Goal: Task Accomplishment & Management: Manage account settings

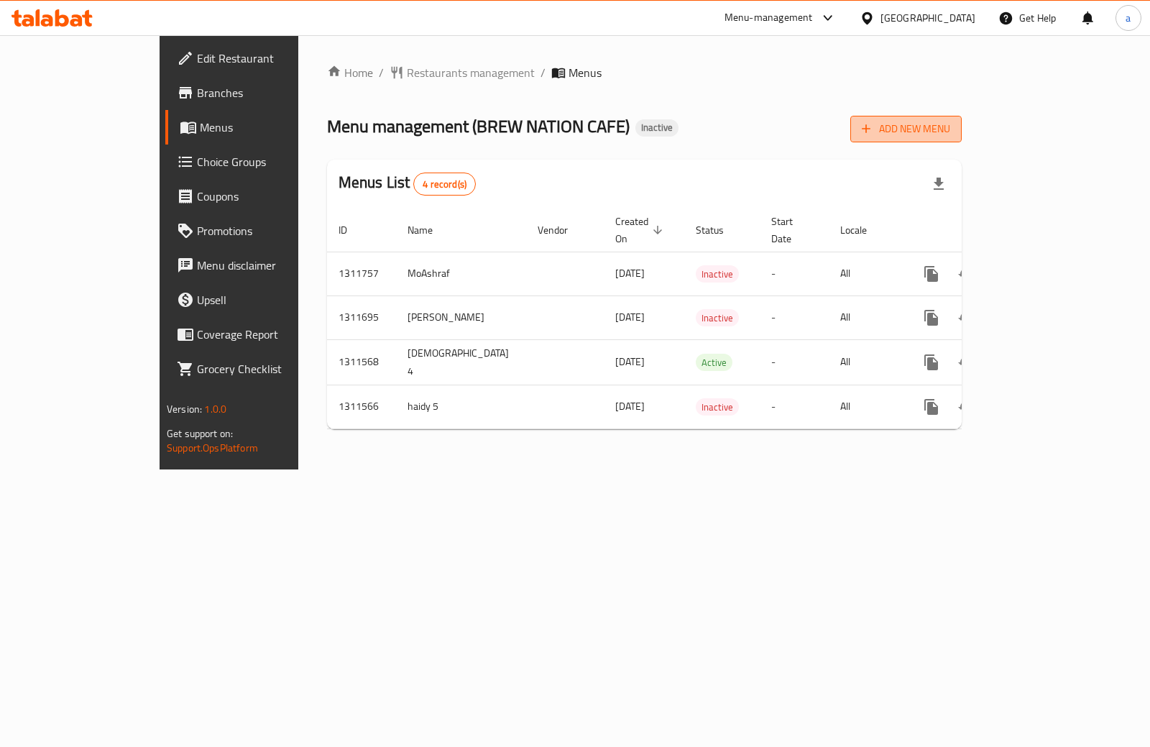
click at [950, 136] on span "Add New Menu" at bounding box center [906, 129] width 88 height 18
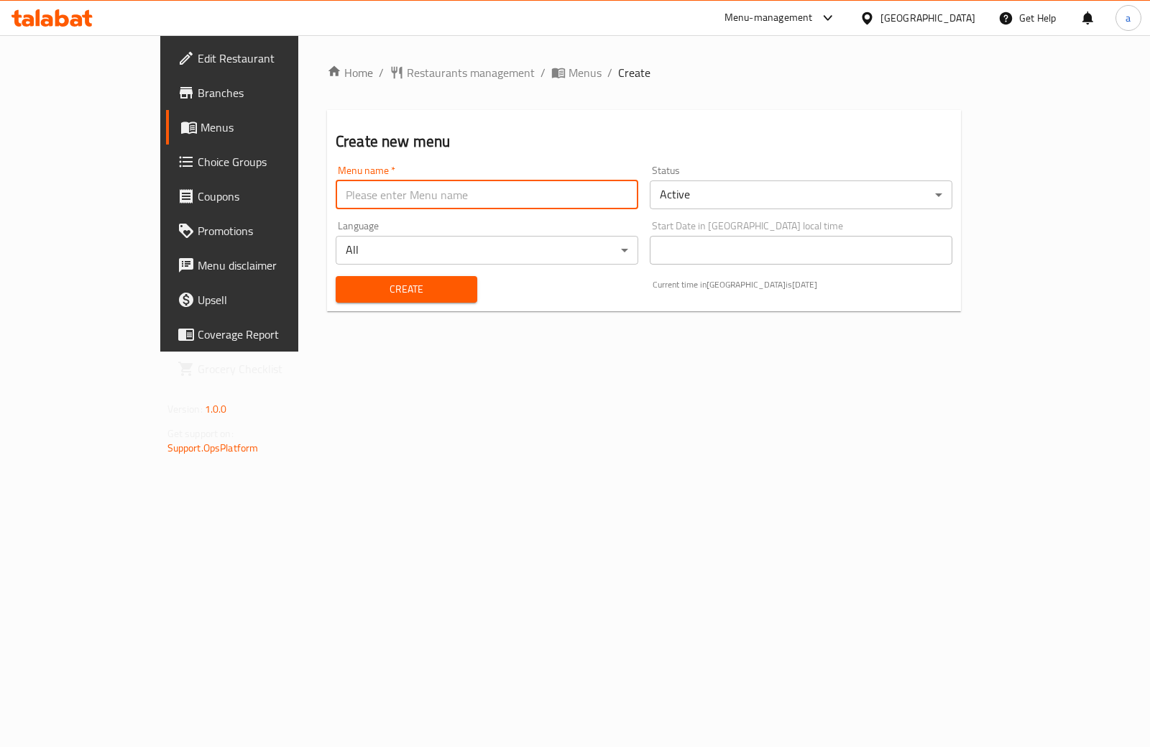
click at [336, 206] on input "text" at bounding box center [487, 194] width 303 height 29
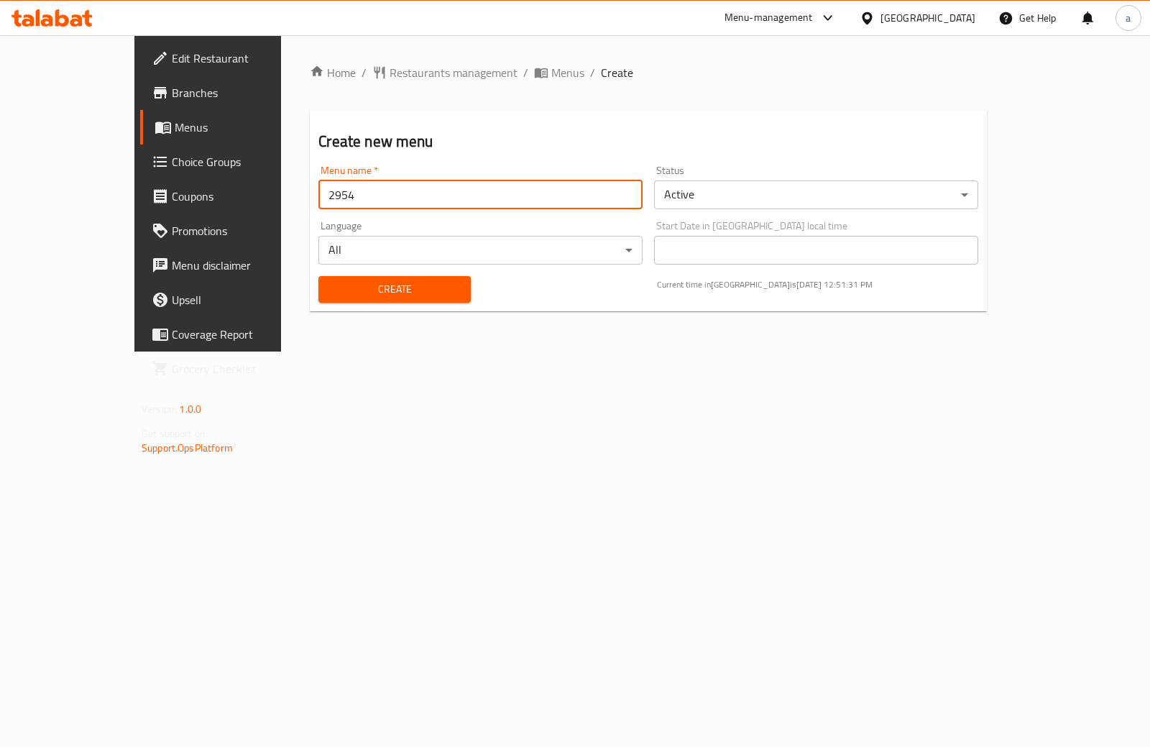
type input "2954"
click at [318, 276] on button "Create" at bounding box center [394, 289] width 152 height 27
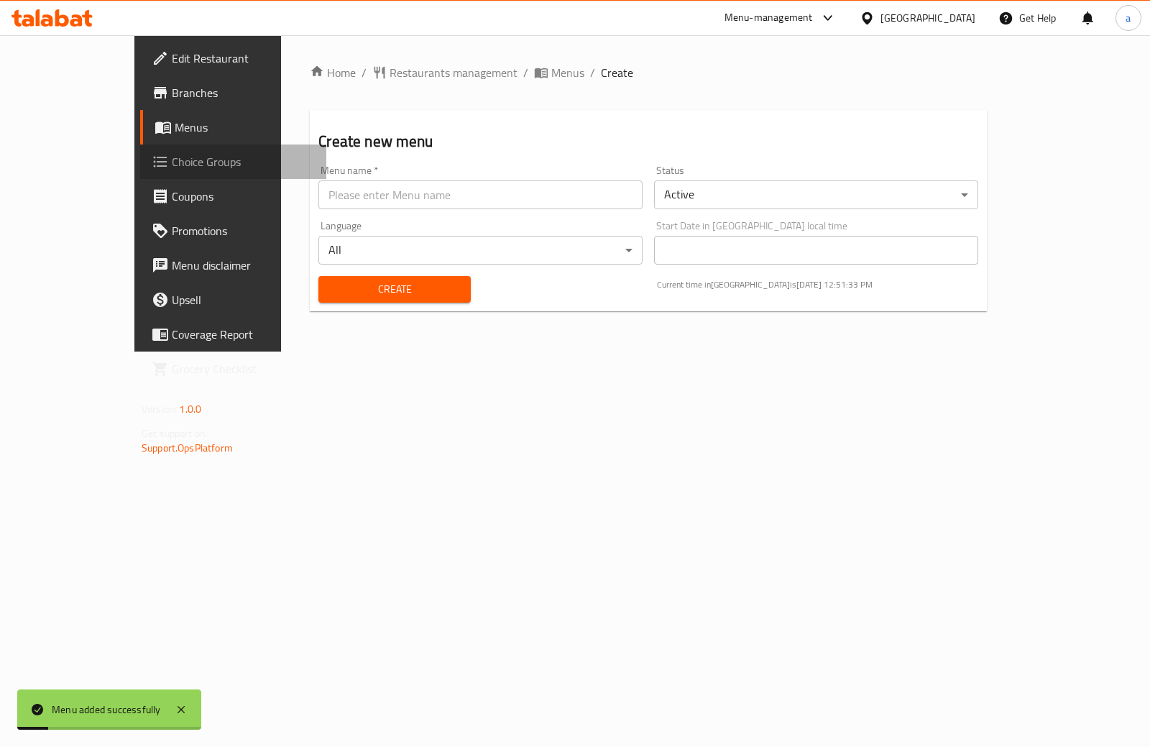
click at [172, 155] on span "Choice Groups" at bounding box center [243, 161] width 143 height 17
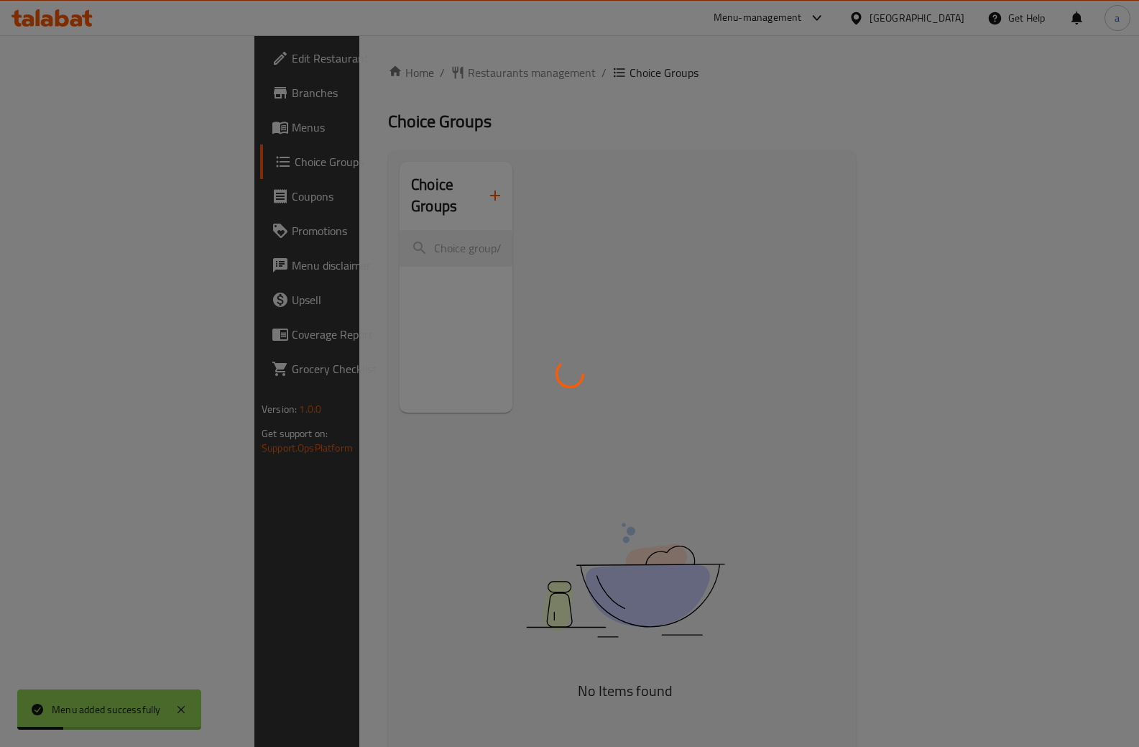
click at [74, 130] on div at bounding box center [569, 373] width 1139 height 747
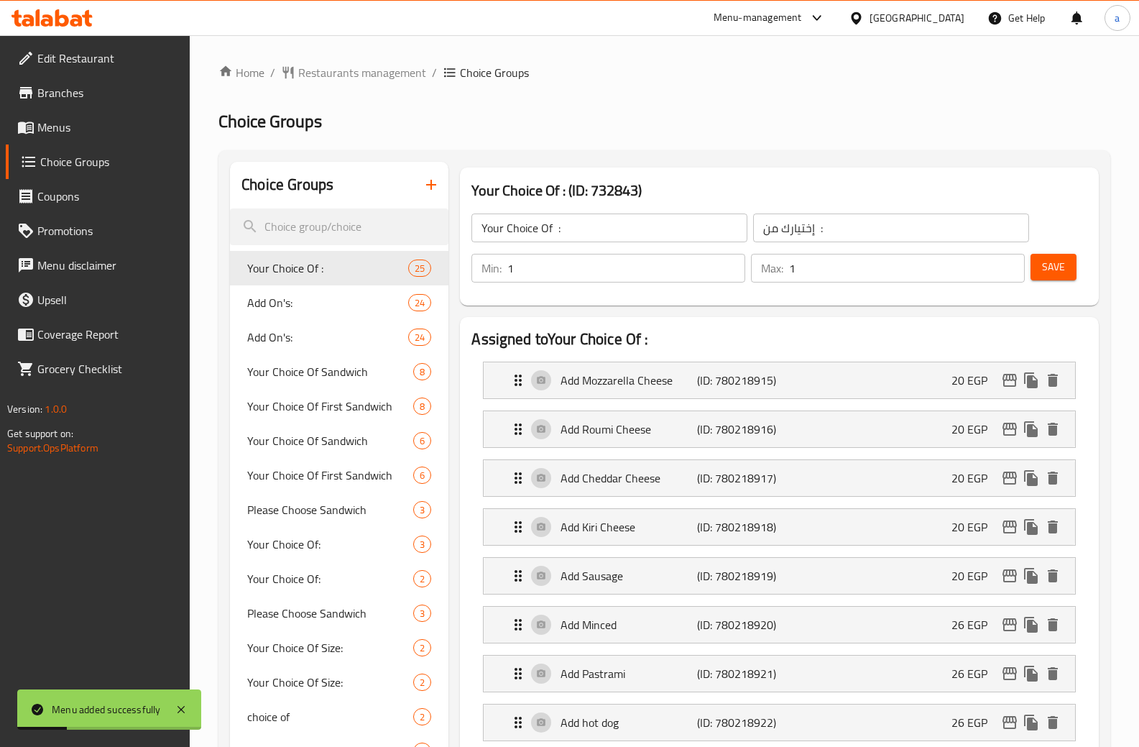
click at [74, 130] on span "Menus" at bounding box center [108, 127] width 142 height 17
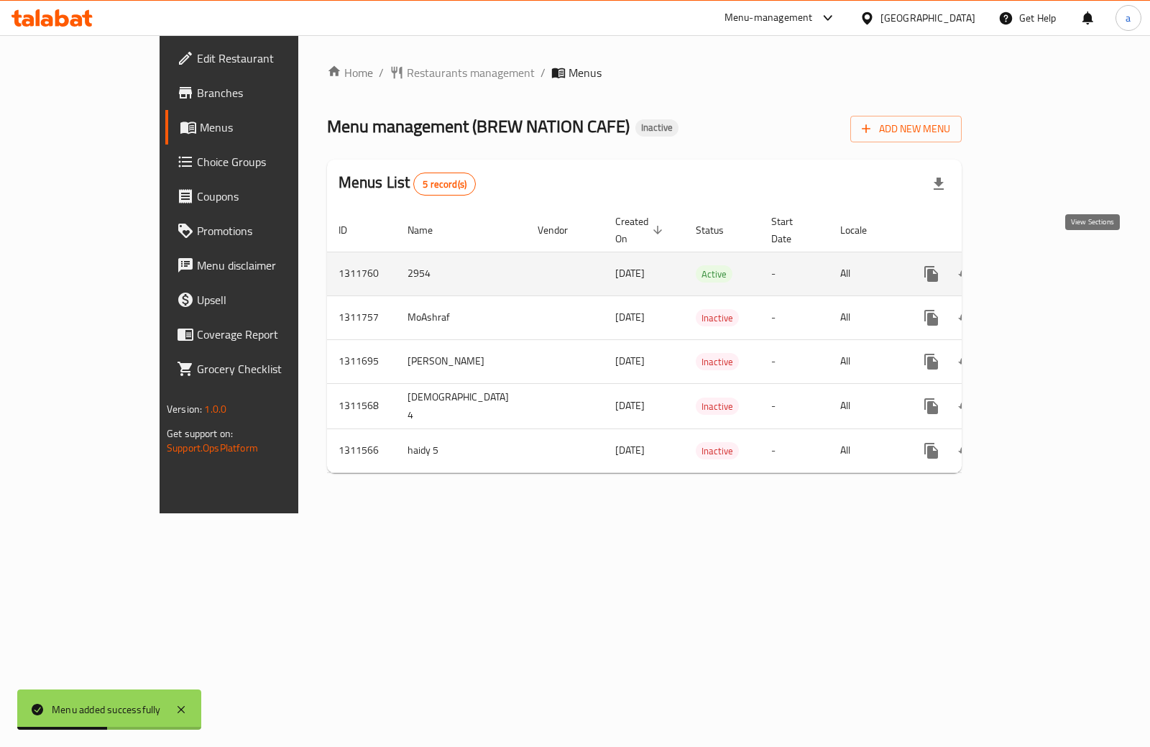
click at [1044, 265] on icon "enhanced table" at bounding box center [1034, 273] width 17 height 17
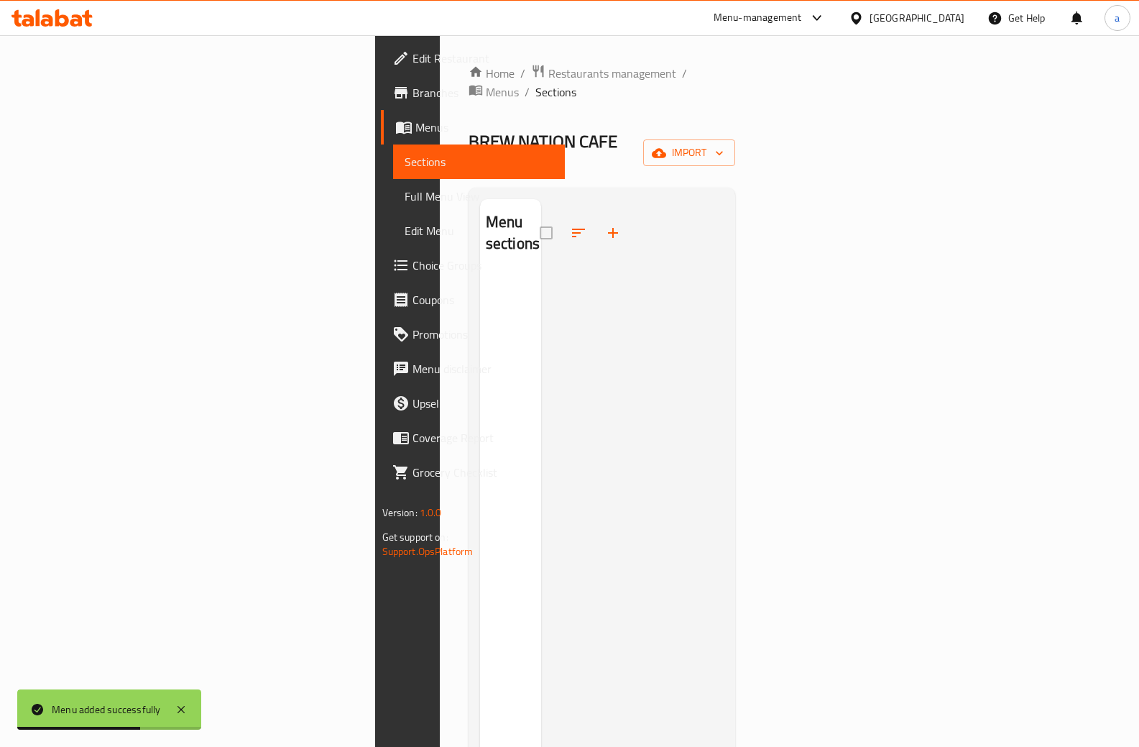
click at [765, 124] on div "Home / Restaurants management / Menus / Sections BREW NATION CAFE Inactive impo…" at bounding box center [602, 510] width 325 height 951
click at [735, 139] on button "import" at bounding box center [689, 152] width 92 height 27
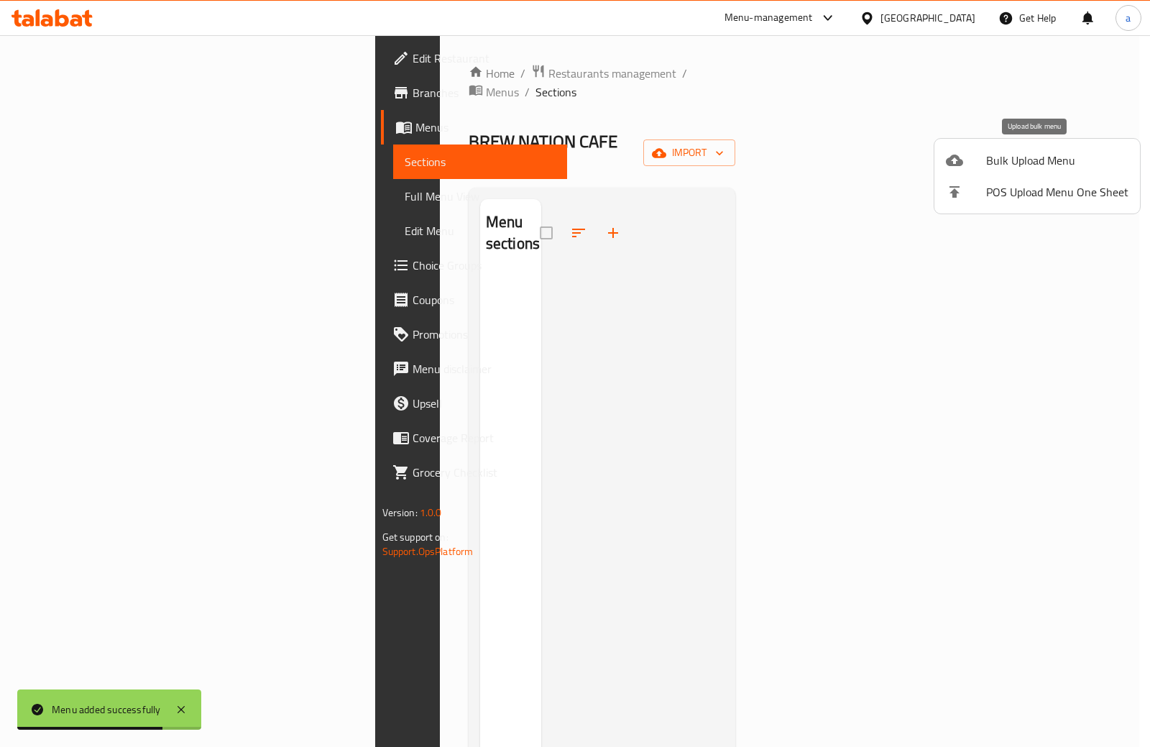
click at [1053, 156] on span "Bulk Upload Menu" at bounding box center [1057, 160] width 142 height 17
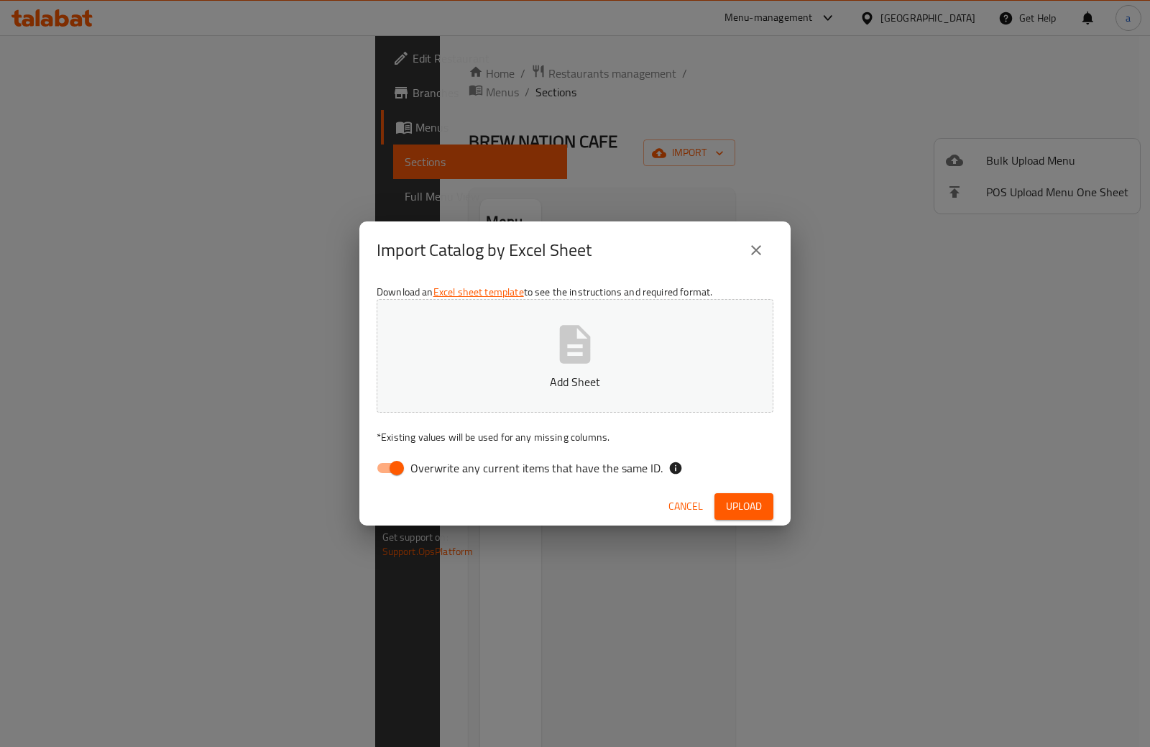
click at [396, 469] on input "Overwrite any current items that have the same ID." at bounding box center [397, 467] width 82 height 27
checkbox input "false"
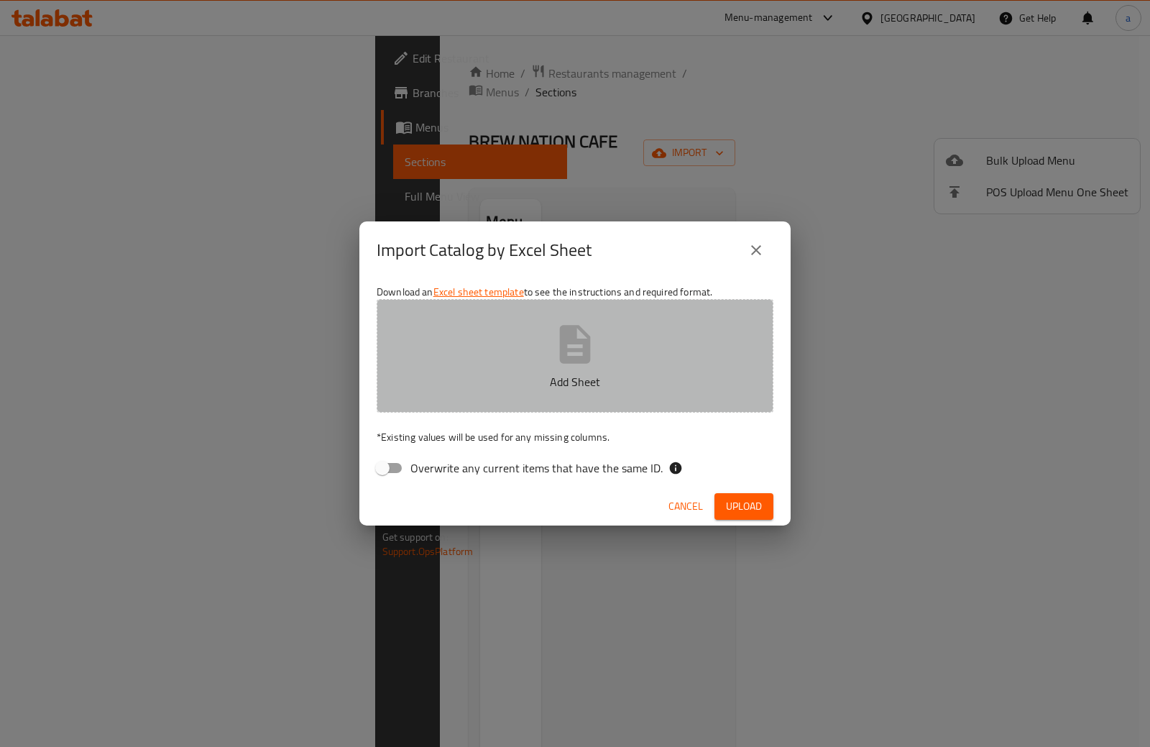
click at [526, 374] on p "Add Sheet" at bounding box center [575, 381] width 352 height 17
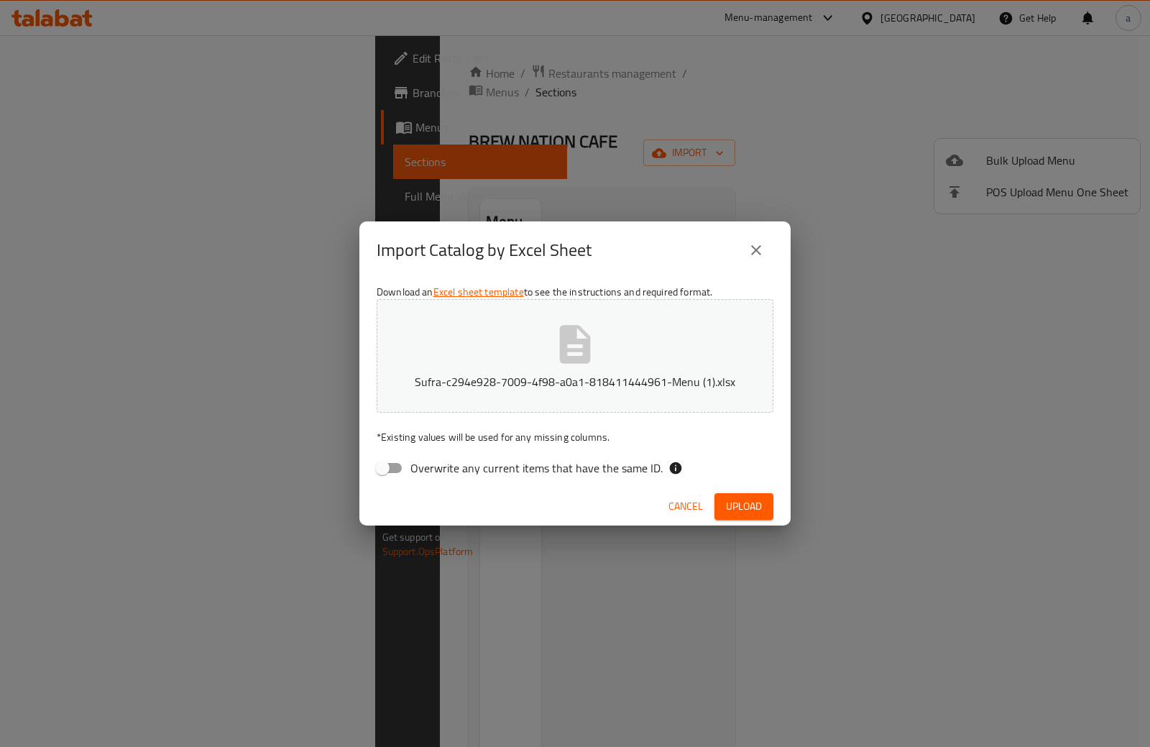
click at [758, 249] on icon "close" at bounding box center [756, 250] width 10 height 10
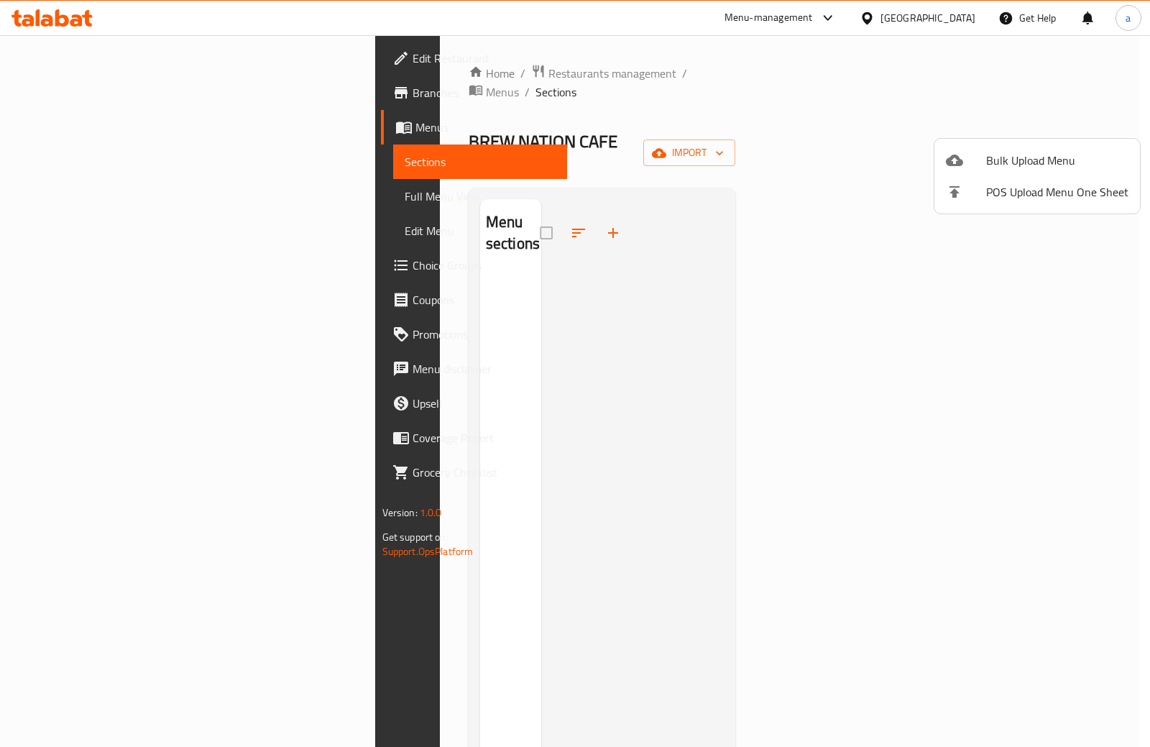
click at [1038, 149] on li "Bulk Upload Menu" at bounding box center [1037, 160] width 206 height 32
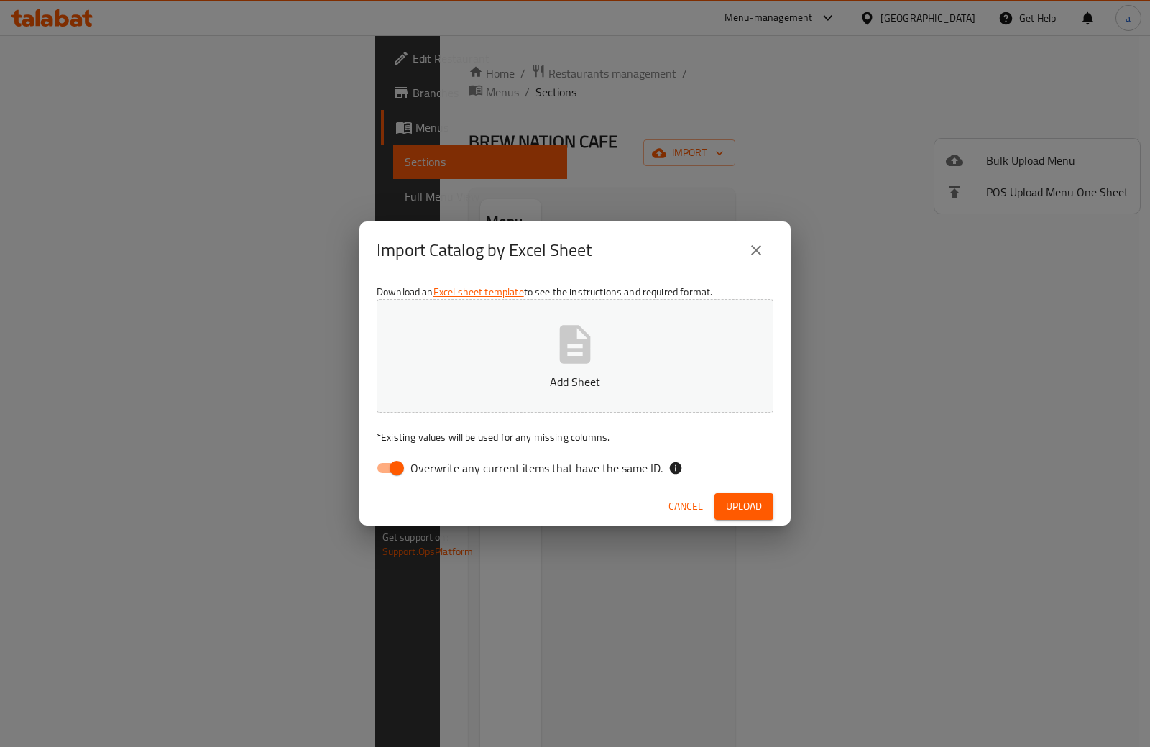
click at [443, 456] on label "Overwrite any current items that have the same ID." at bounding box center [516, 467] width 294 height 27
click at [438, 456] on input "Overwrite any current items that have the same ID." at bounding box center [397, 467] width 82 height 27
checkbox input "false"
click at [504, 353] on button "Add Sheet" at bounding box center [575, 356] width 397 height 114
click at [751, 507] on span "Upload" at bounding box center [744, 506] width 36 height 18
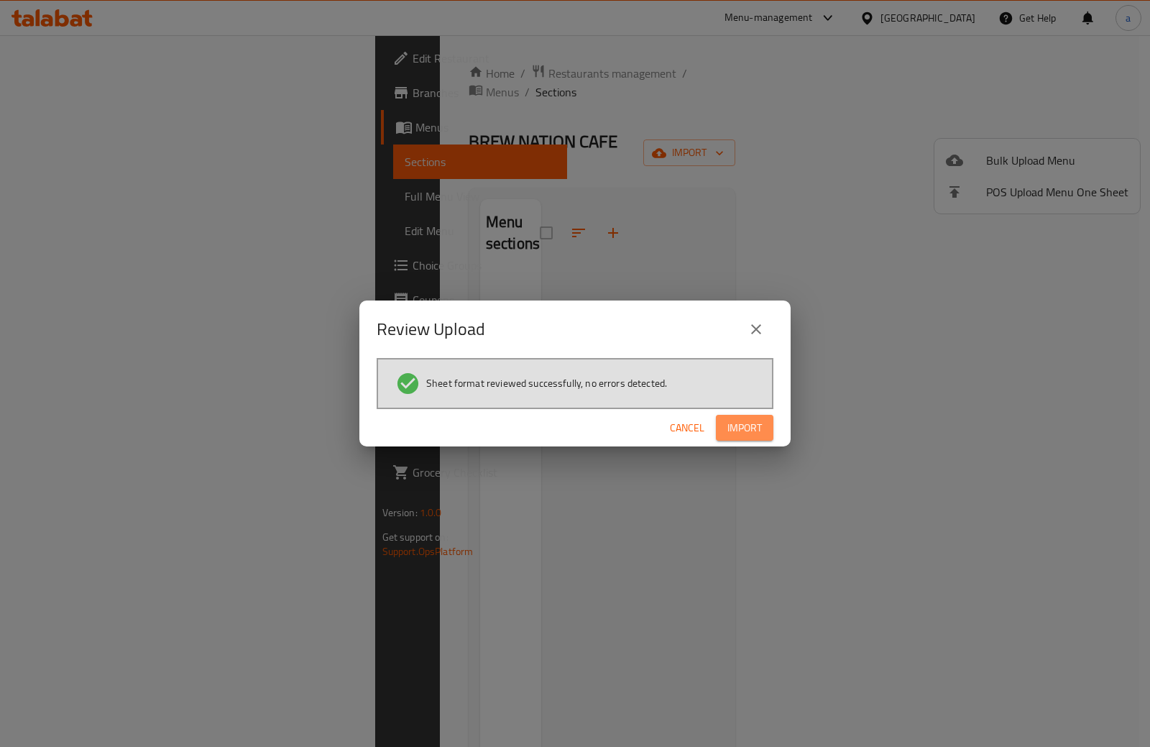
click at [761, 417] on button "Import" at bounding box center [745, 428] width 58 height 27
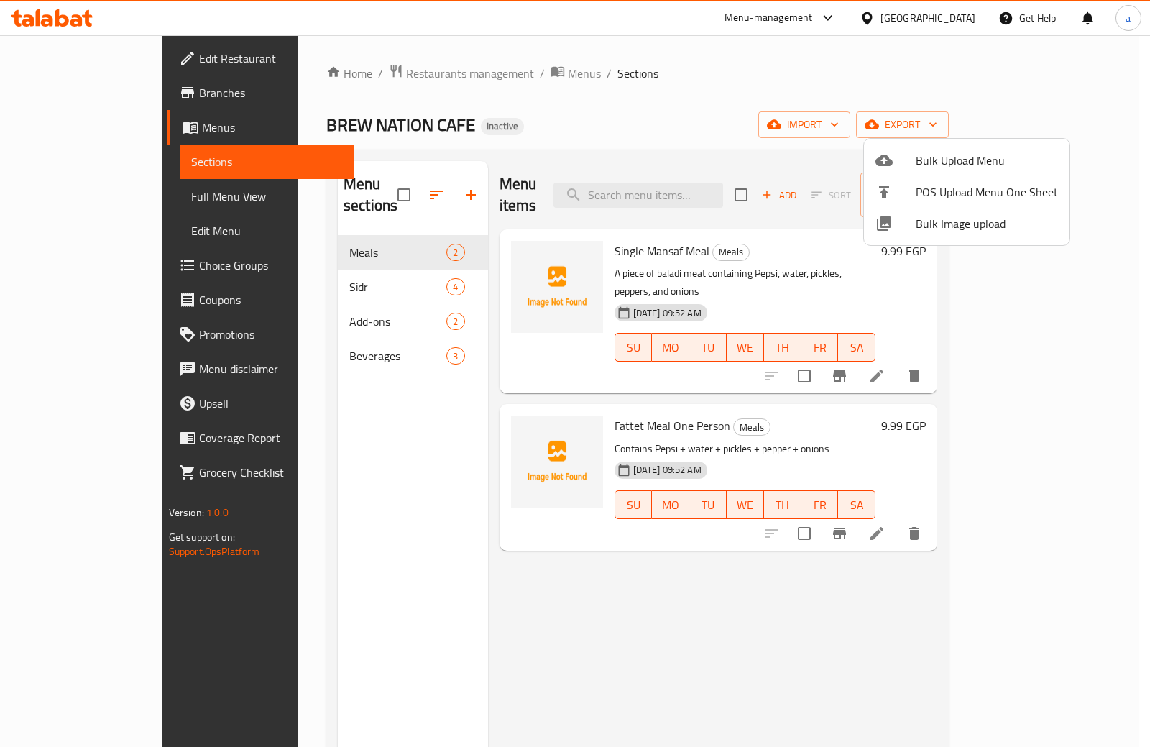
click at [745, 125] on div at bounding box center [575, 373] width 1150 height 747
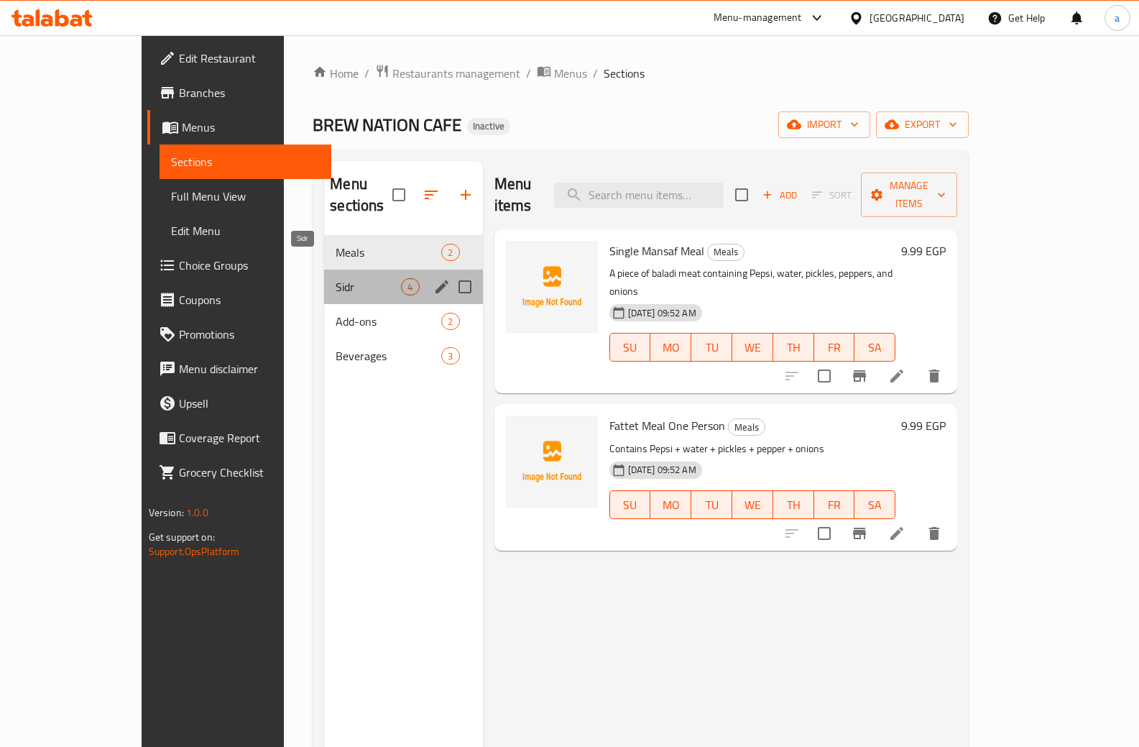
click at [341, 278] on span "Sidr" at bounding box center [368, 286] width 65 height 17
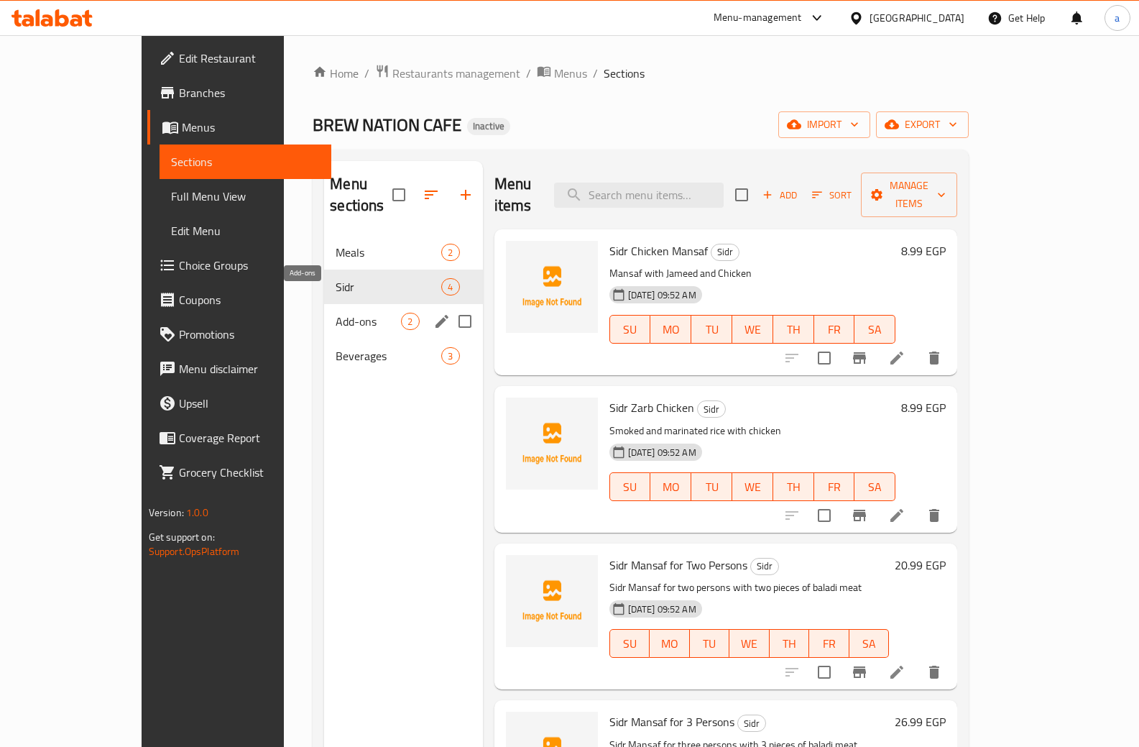
click at [339, 313] on span "Add-ons" at bounding box center [368, 321] width 65 height 17
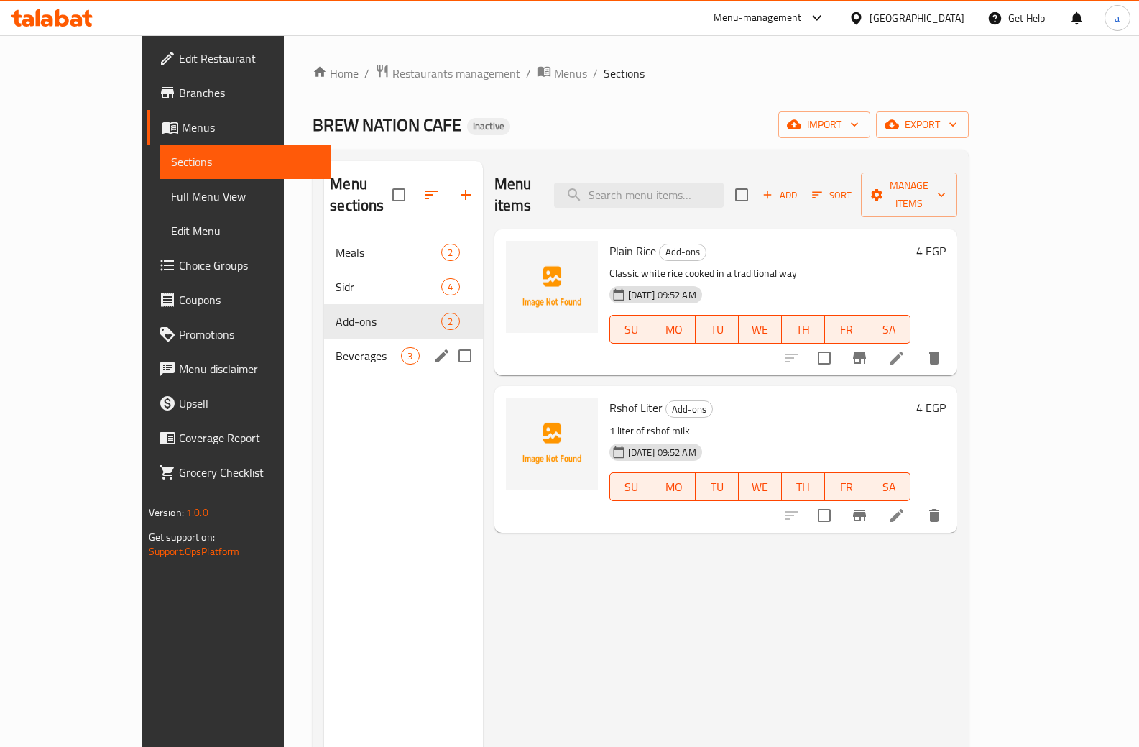
click at [337, 339] on div "Beverages 3" at bounding box center [403, 356] width 158 height 35
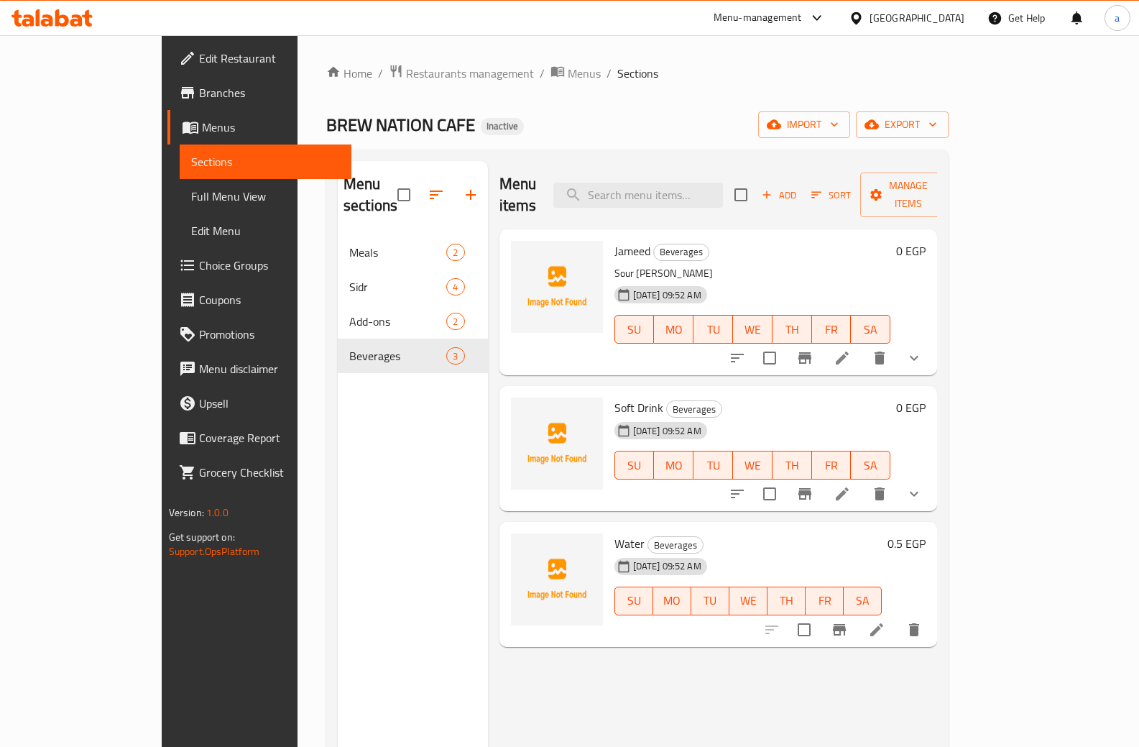
click at [891, 265] on p "Sour [PERSON_NAME]" at bounding box center [753, 274] width 277 height 18
click at [932, 341] on button "show more" at bounding box center [914, 358] width 35 height 35
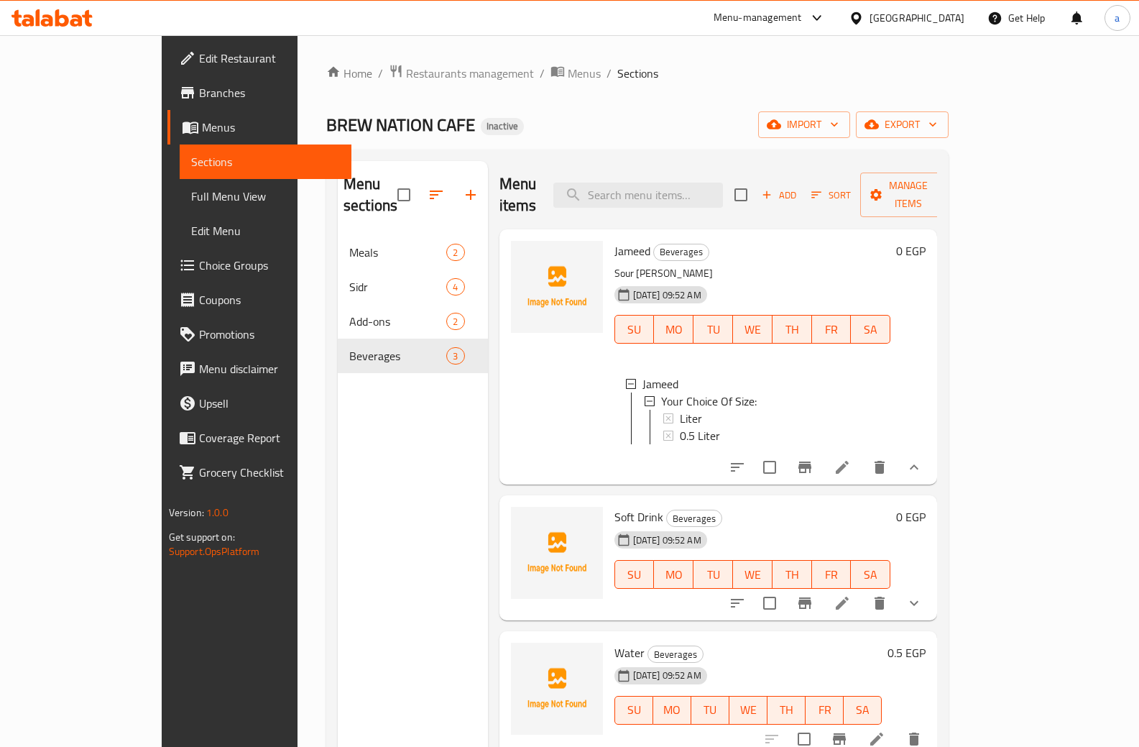
click at [923, 459] on icon "show more" at bounding box center [914, 467] width 17 height 17
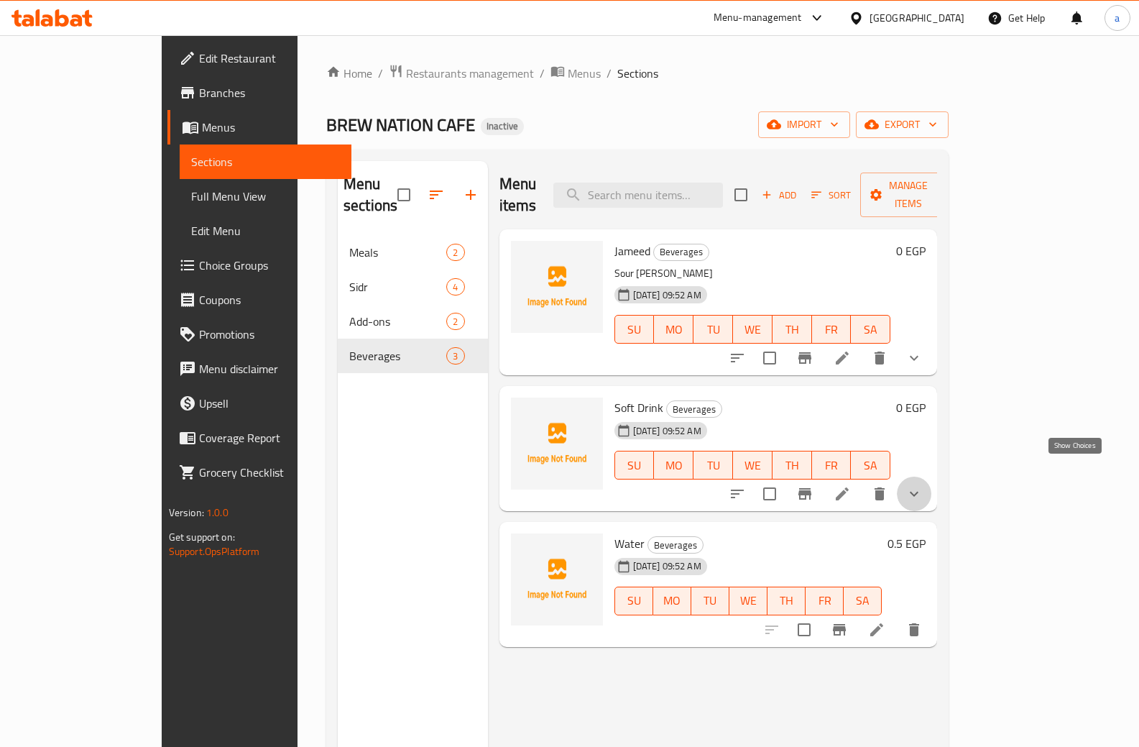
click at [923, 485] on icon "show more" at bounding box center [914, 493] width 17 height 17
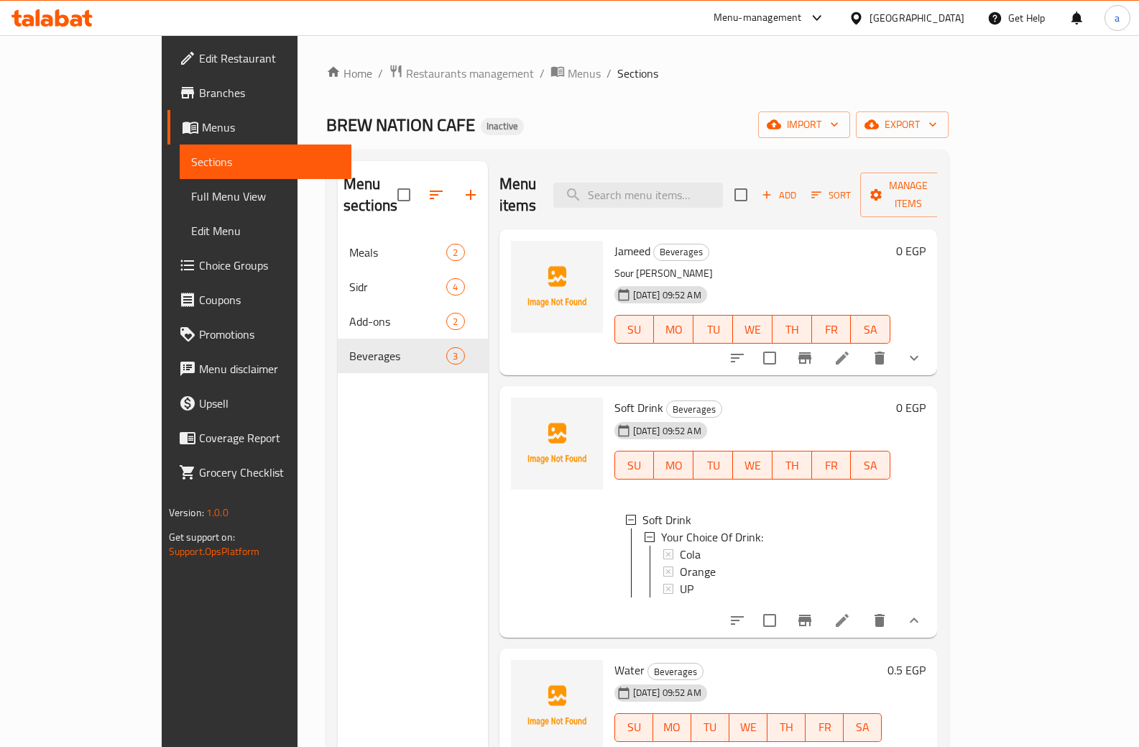
click at [705, 239] on div "Jameed Beverages Sour jameed laban [DATE] 09:52 AM SU MO TU WE TH FR SA" at bounding box center [753, 302] width 288 height 134
click at [886, 240] on div "Jameed Beverages Sour jameed laban [DATE] 09:52 AM SU MO TU WE TH FR SA" at bounding box center [753, 302] width 288 height 134
click at [667, 241] on h6 "[PERSON_NAME]" at bounding box center [753, 251] width 277 height 20
click at [191, 193] on span "Full Menu View" at bounding box center [266, 196] width 150 height 17
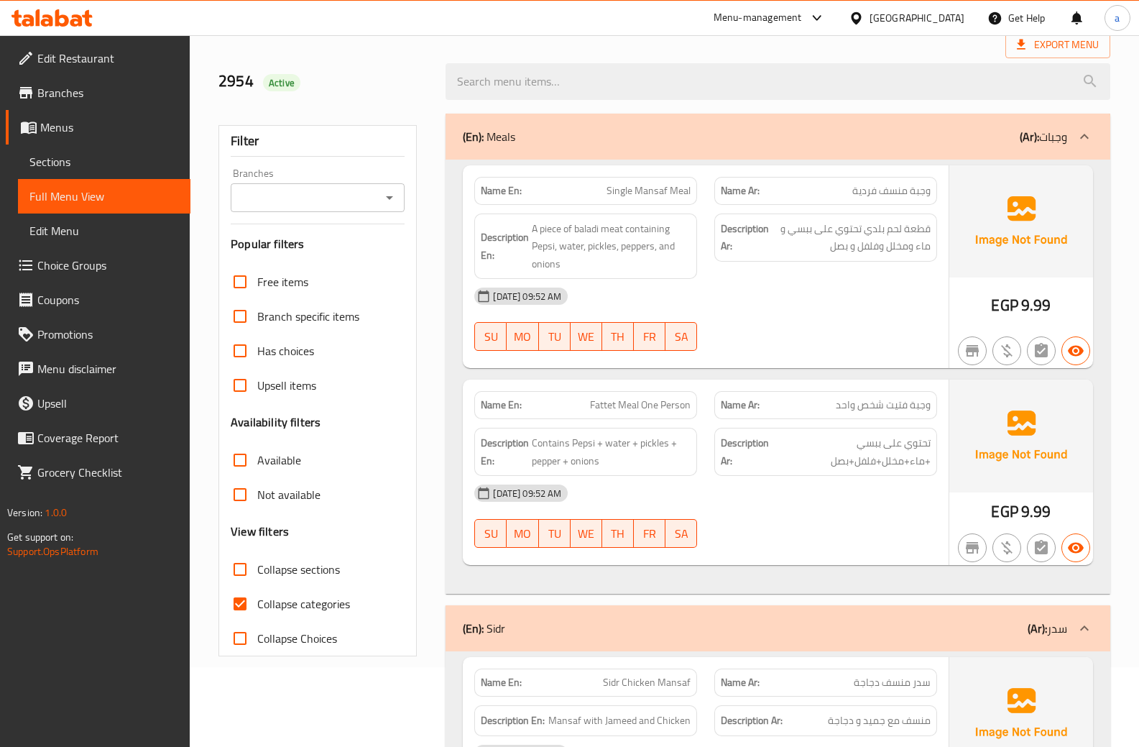
scroll to position [216, 0]
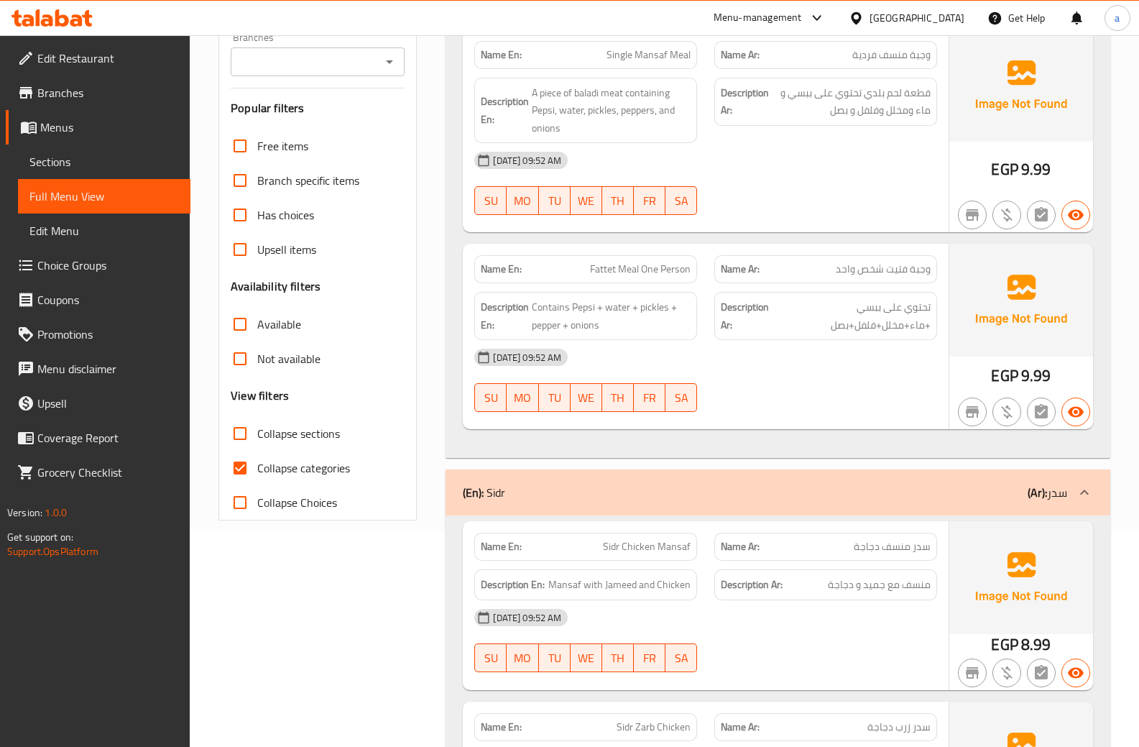
click at [245, 460] on input "Collapse categories" at bounding box center [240, 468] width 35 height 35
checkbox input "false"
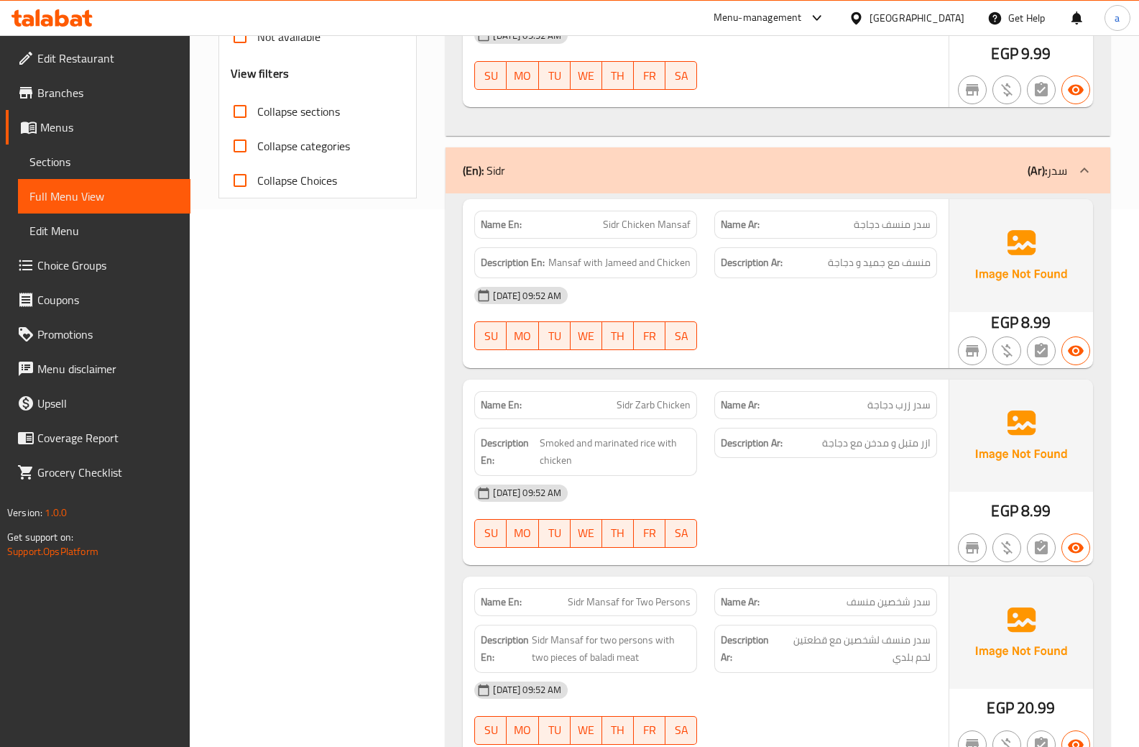
scroll to position [503, 0]
